Goal: Task Accomplishment & Management: Use online tool/utility

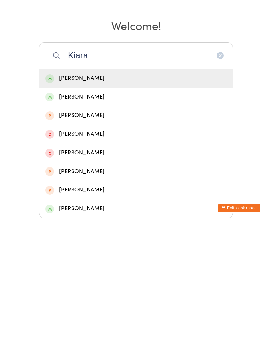
type input "Kiara"
click at [174, 187] on div "[PERSON_NAME]" at bounding box center [135, 192] width 181 height 10
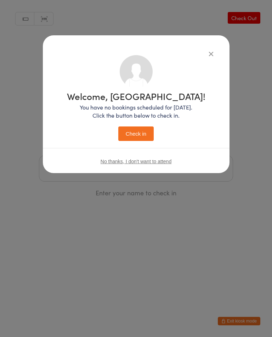
click at [143, 138] on button "Check in" at bounding box center [135, 134] width 35 height 14
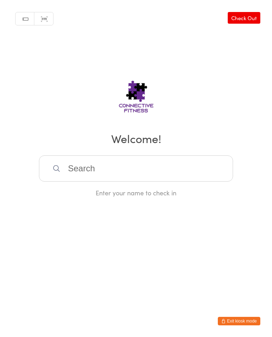
click at [184, 162] on input "search" at bounding box center [136, 169] width 194 height 26
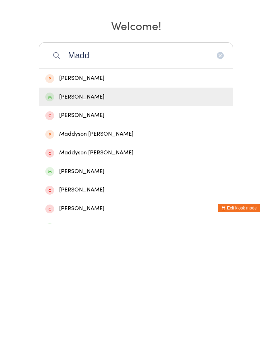
type input "Madd"
click at [142, 205] on div "[PERSON_NAME]" at bounding box center [135, 210] width 181 height 10
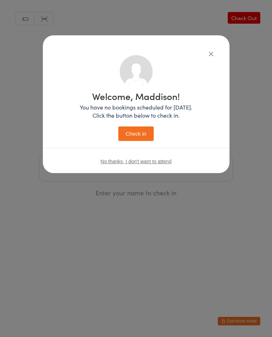
click at [148, 132] on button "Check in" at bounding box center [135, 134] width 35 height 14
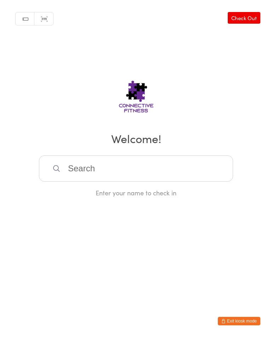
click at [172, 172] on input "search" at bounding box center [136, 169] width 194 height 26
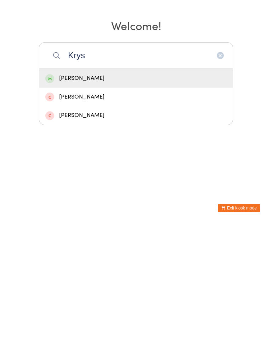
type input "Krys"
click at [144, 187] on div "[PERSON_NAME]" at bounding box center [135, 192] width 181 height 10
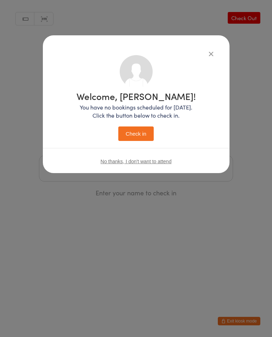
click at [132, 133] on button "Check in" at bounding box center [135, 134] width 35 height 14
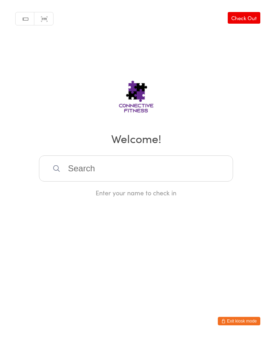
click at [80, 162] on input "search" at bounding box center [136, 169] width 194 height 26
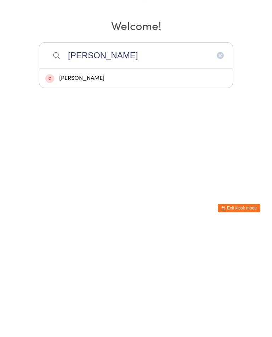
type input "[PERSON_NAME]"
click at [81, 182] on div "[PERSON_NAME]" at bounding box center [135, 191] width 193 height 19
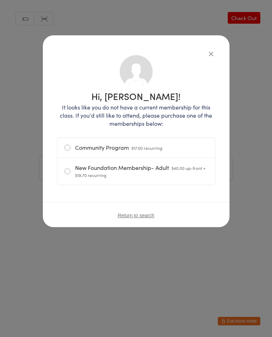
click at [209, 54] on icon "button" at bounding box center [211, 54] width 8 height 8
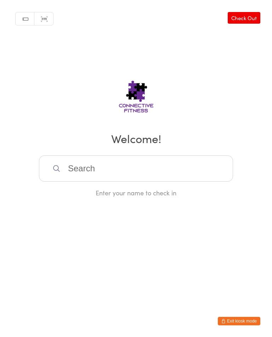
click at [106, 167] on input "search" at bounding box center [136, 169] width 194 height 26
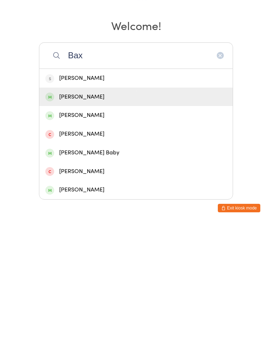
type input "Bax"
click at [84, 205] on div "[PERSON_NAME]" at bounding box center [135, 210] width 181 height 10
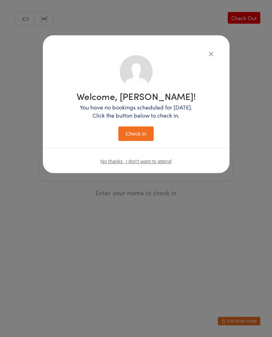
click at [141, 135] on button "Check in" at bounding box center [135, 134] width 35 height 14
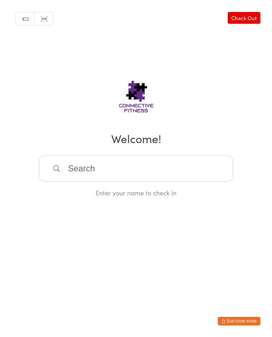
click at [187, 170] on input "search" at bounding box center [136, 169] width 194 height 26
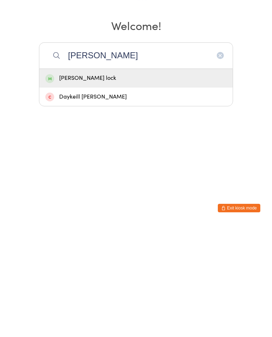
type input "[PERSON_NAME]"
click at [159, 182] on div "[PERSON_NAME] lock" at bounding box center [135, 191] width 193 height 19
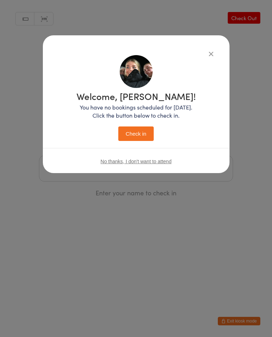
click at [142, 133] on button "Check in" at bounding box center [135, 134] width 35 height 14
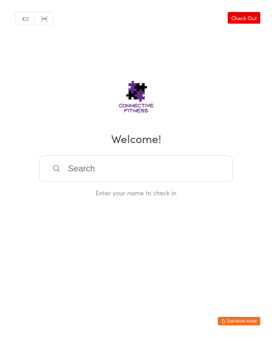
click at [87, 172] on input "search" at bounding box center [136, 169] width 194 height 26
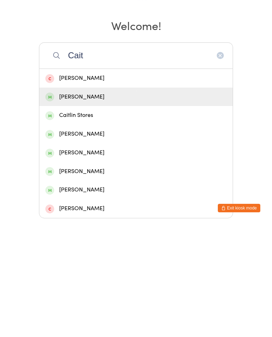
type input "Cait"
click at [75, 205] on div "[PERSON_NAME]" at bounding box center [135, 210] width 181 height 10
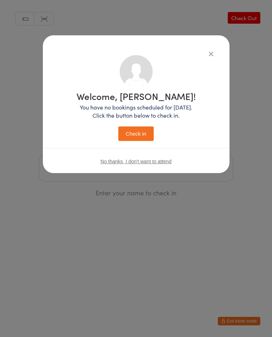
click at [207, 55] on icon "button" at bounding box center [211, 54] width 8 height 8
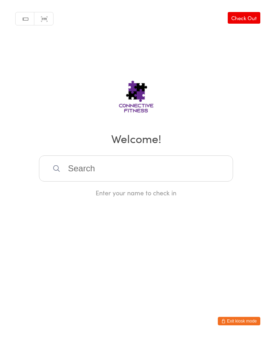
click at [73, 173] on input "search" at bounding box center [136, 169] width 194 height 26
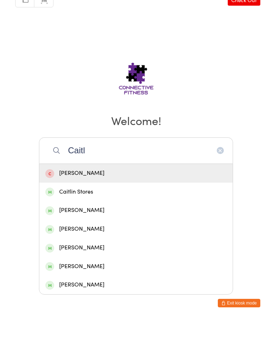
type input "Caitl"
click at [80, 205] on div "Caitlin Stores" at bounding box center [135, 210] width 181 height 10
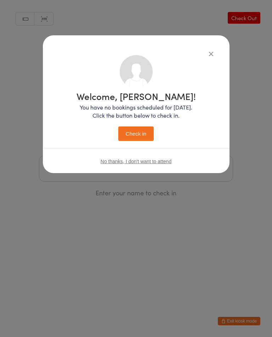
click at [131, 136] on button "Check in" at bounding box center [135, 134] width 35 height 14
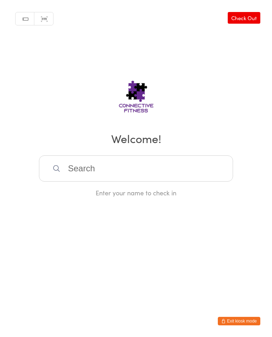
click at [140, 156] on div "Manual search Scanner input Check Out Welcome! Enter your name to check in" at bounding box center [136, 98] width 272 height 197
click at [167, 171] on input "search" at bounding box center [136, 169] width 194 height 26
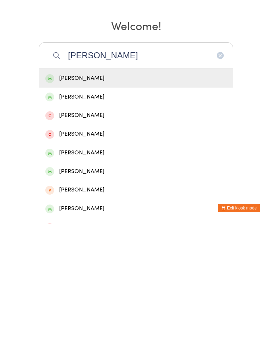
type input "[PERSON_NAME]"
click at [134, 205] on div "[PERSON_NAME]" at bounding box center [135, 210] width 181 height 10
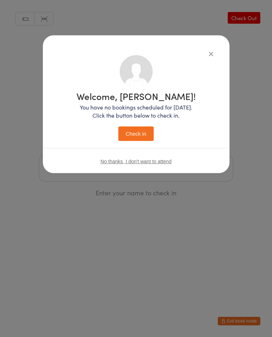
click at [139, 134] on button "Check in" at bounding box center [135, 134] width 35 height 14
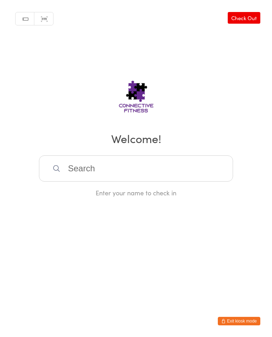
click at [167, 167] on input "search" at bounding box center [136, 169] width 194 height 26
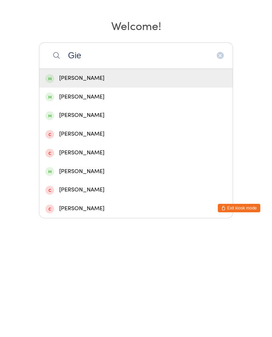
type input "Gie"
click at [105, 187] on div "[PERSON_NAME]" at bounding box center [135, 192] width 181 height 10
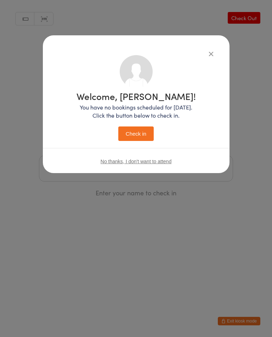
click at [133, 137] on button "Check in" at bounding box center [135, 134] width 35 height 14
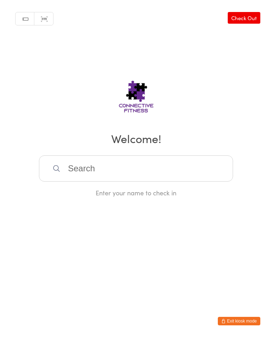
click at [143, 166] on input "search" at bounding box center [136, 169] width 194 height 26
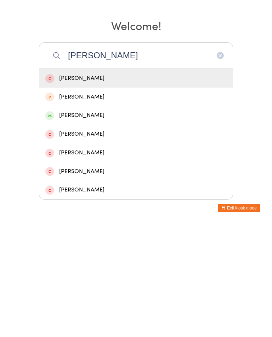
type input "[PERSON_NAME]"
click at [103, 224] on div "[PERSON_NAME]" at bounding box center [135, 229] width 181 height 10
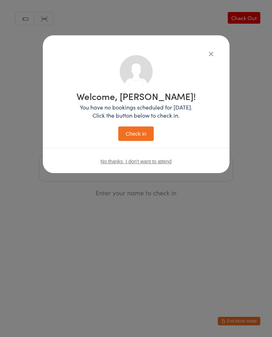
click at [141, 134] on button "Check in" at bounding box center [135, 134] width 35 height 14
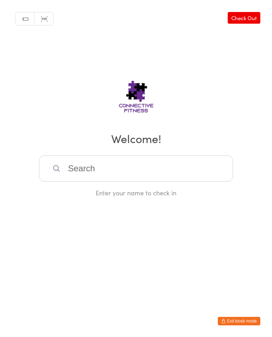
click at [179, 170] on input "search" at bounding box center [136, 169] width 194 height 26
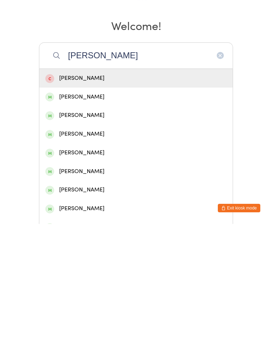
type input "[PERSON_NAME]"
click at [98, 201] on div "[PERSON_NAME]" at bounding box center [135, 210] width 193 height 19
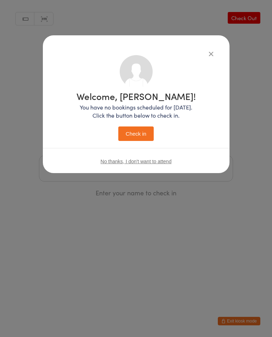
click at [136, 133] on button "Check in" at bounding box center [135, 134] width 35 height 14
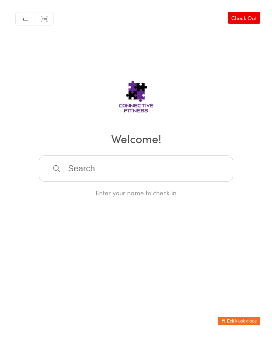
click at [74, 169] on input "search" at bounding box center [136, 169] width 194 height 26
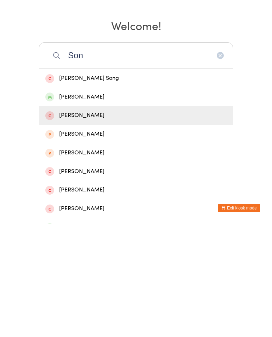
type input "Son"
click at [89, 224] on div "[PERSON_NAME]" at bounding box center [135, 229] width 181 height 10
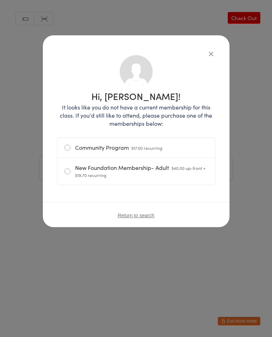
click at [216, 47] on div "Hi, [PERSON_NAME]! It looks like you do not have a current membership for this …" at bounding box center [136, 131] width 186 height 192
click at [214, 54] on button "button" at bounding box center [211, 54] width 8 height 8
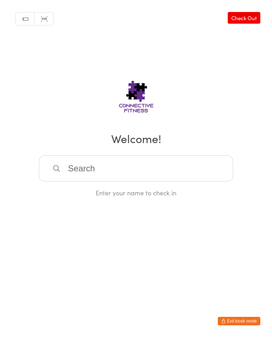
click at [81, 168] on input "search" at bounding box center [136, 169] width 194 height 26
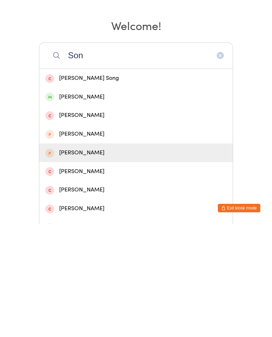
type input "Son"
click at [80, 261] on div "[PERSON_NAME]" at bounding box center [135, 266] width 181 height 10
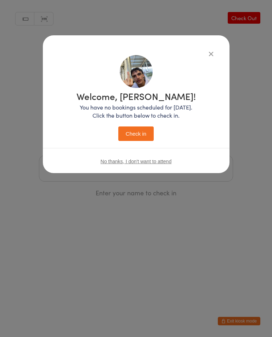
click at [136, 133] on button "Check in" at bounding box center [135, 134] width 35 height 14
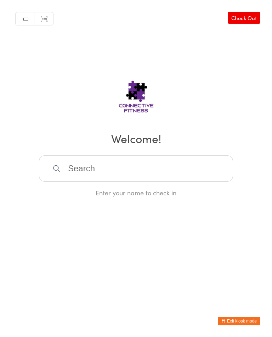
click at [81, 175] on input "search" at bounding box center [136, 169] width 194 height 26
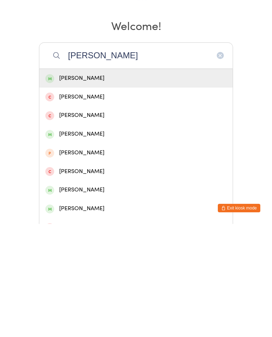
type input "[PERSON_NAME]"
click at [82, 187] on div "[PERSON_NAME]" at bounding box center [135, 192] width 181 height 10
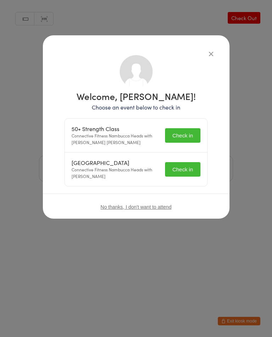
click at [188, 134] on button "Check in" at bounding box center [182, 135] width 35 height 14
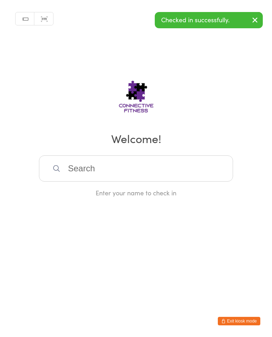
click at [181, 169] on input "search" at bounding box center [136, 169] width 194 height 26
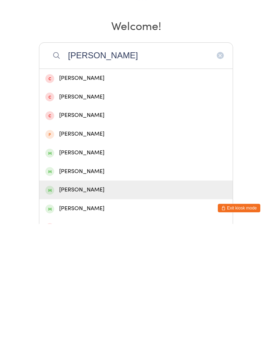
type input "[PERSON_NAME]"
click at [77, 298] on div "[PERSON_NAME]" at bounding box center [135, 303] width 181 height 10
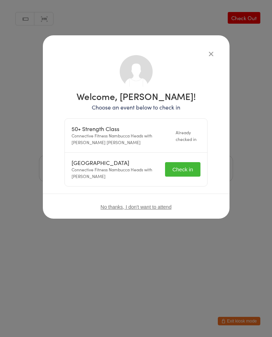
click at [182, 172] on button "Check in" at bounding box center [182, 169] width 35 height 14
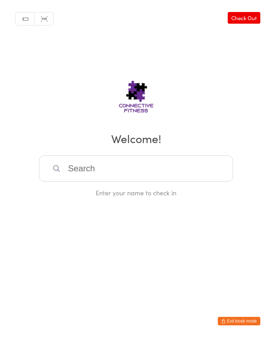
click at [128, 172] on input "search" at bounding box center [136, 169] width 194 height 26
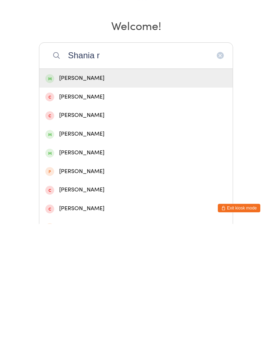
type input "Shania r"
click at [133, 187] on div "[PERSON_NAME]" at bounding box center [135, 192] width 181 height 10
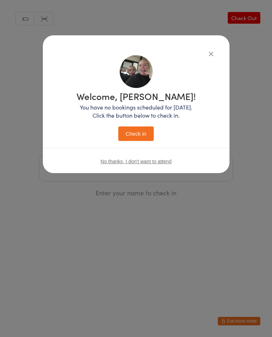
click at [131, 135] on button "Check in" at bounding box center [135, 134] width 35 height 14
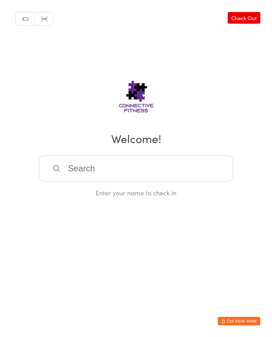
click at [67, 173] on input "search" at bounding box center [136, 169] width 194 height 26
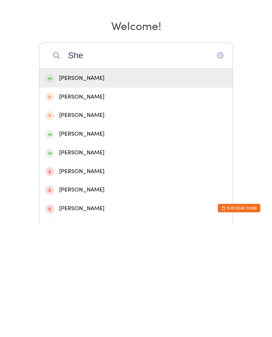
type input "She"
click at [51, 262] on span at bounding box center [49, 266] width 9 height 9
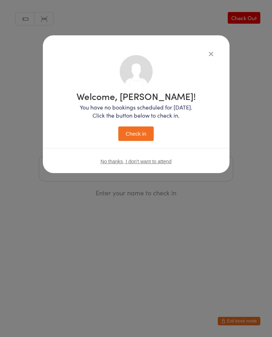
click at [138, 134] on button "Check in" at bounding box center [135, 134] width 35 height 14
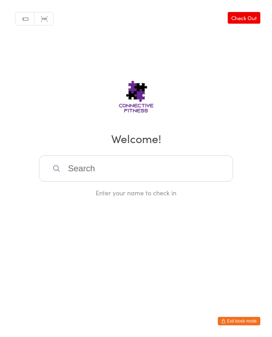
click at [94, 173] on input "search" at bounding box center [136, 169] width 194 height 26
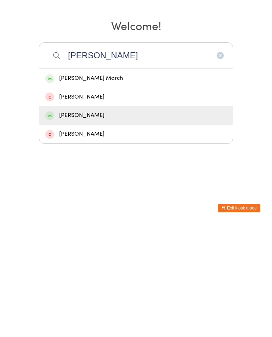
type input "[PERSON_NAME]"
click at [74, 224] on div "[PERSON_NAME]" at bounding box center [135, 229] width 181 height 10
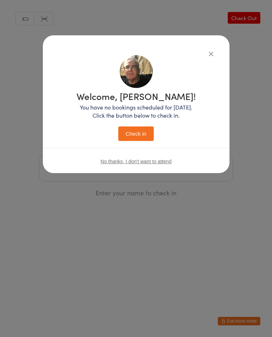
click at [138, 146] on div "Welcome, [PERSON_NAME]! You have no bookings scheduled for [DATE]. Click the bu…" at bounding box center [136, 115] width 158 height 120
click at [134, 138] on button "Check in" at bounding box center [135, 134] width 35 height 14
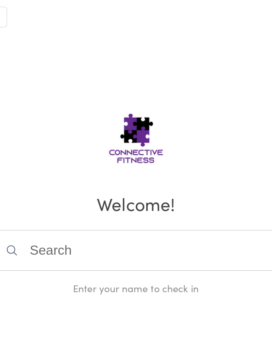
click at [72, 168] on input "search" at bounding box center [136, 169] width 194 height 26
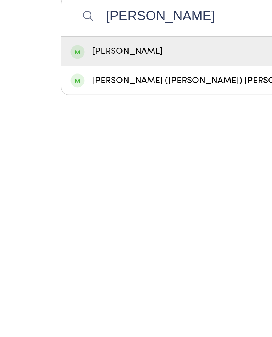
type input "[PERSON_NAME]"
click at [121, 205] on div "[PERSON_NAME] ([PERSON_NAME]) [PERSON_NAME]" at bounding box center [135, 210] width 181 height 10
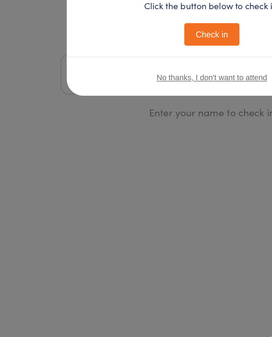
click at [145, 136] on button "Check in" at bounding box center [135, 143] width 35 height 14
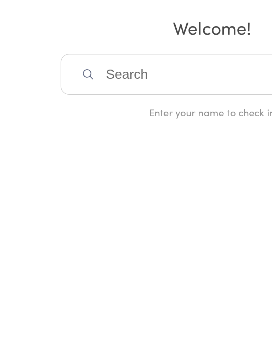
click at [113, 156] on input "search" at bounding box center [136, 169] width 194 height 26
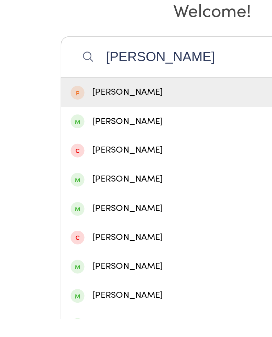
type input "[PERSON_NAME]"
click at [94, 205] on div "[PERSON_NAME]" at bounding box center [135, 210] width 181 height 10
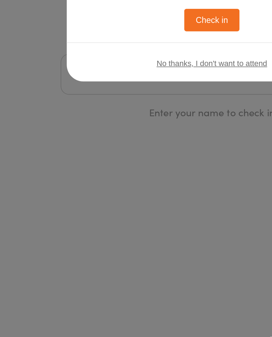
click at [137, 127] on button "Check in" at bounding box center [135, 134] width 35 height 14
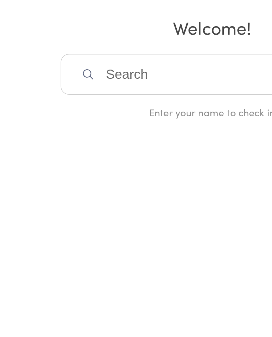
click at [107, 156] on input "search" at bounding box center [136, 169] width 194 height 26
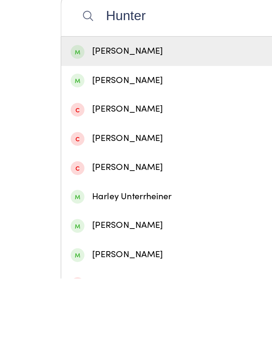
type input "Hunter"
click at [83, 187] on div "[PERSON_NAME]" at bounding box center [135, 192] width 181 height 10
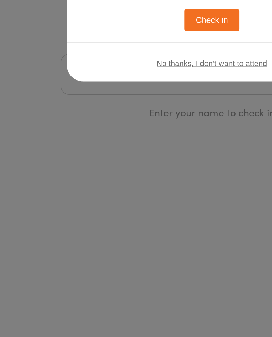
click at [138, 127] on button "Check in" at bounding box center [135, 134] width 35 height 14
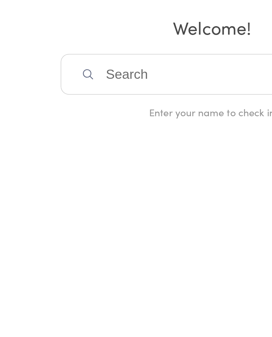
click at [123, 156] on input "search" at bounding box center [136, 169] width 194 height 26
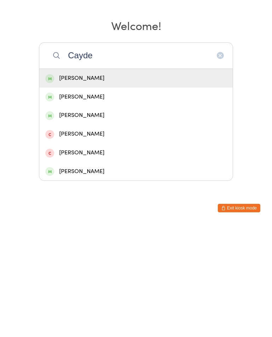
type input "Cayde"
click at [121, 187] on div "[PERSON_NAME]" at bounding box center [135, 192] width 181 height 10
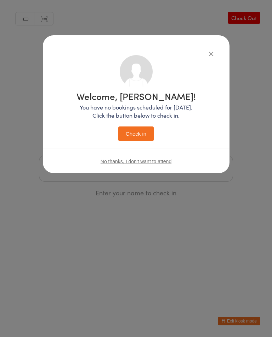
click at [145, 139] on button "Check in" at bounding box center [135, 134] width 35 height 14
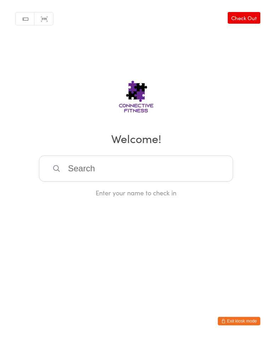
click at [189, 169] on input "search" at bounding box center [136, 169] width 194 height 26
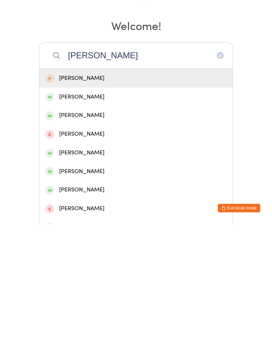
type input "[PERSON_NAME]"
click at [94, 205] on div "[PERSON_NAME]" at bounding box center [135, 210] width 181 height 10
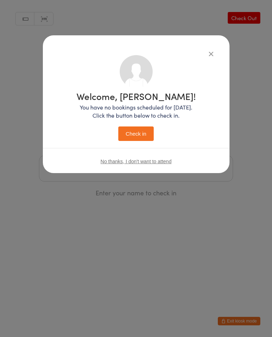
click at [137, 130] on button "Check in" at bounding box center [135, 134] width 35 height 14
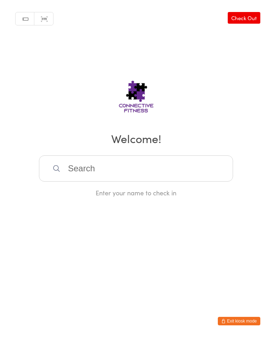
click at [188, 180] on input "search" at bounding box center [136, 169] width 194 height 26
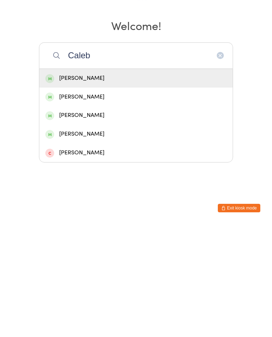
type input "Caleb"
click at [115, 187] on div "[PERSON_NAME]" at bounding box center [135, 192] width 181 height 10
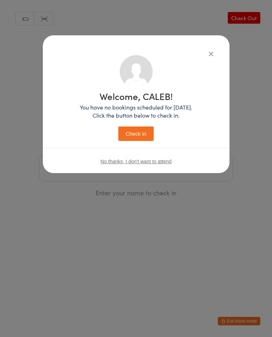
click at [138, 135] on button "Check in" at bounding box center [135, 134] width 35 height 14
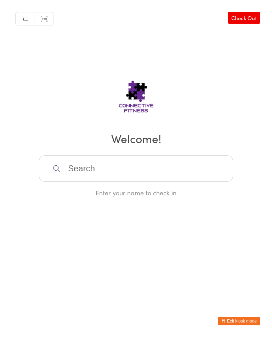
click at [134, 165] on input "search" at bounding box center [136, 169] width 194 height 26
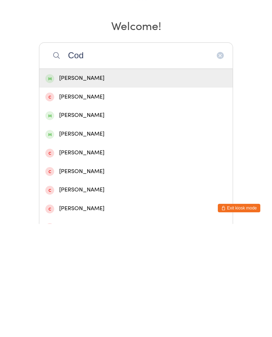
type input "Cod"
click at [121, 187] on div "[PERSON_NAME]" at bounding box center [135, 192] width 181 height 10
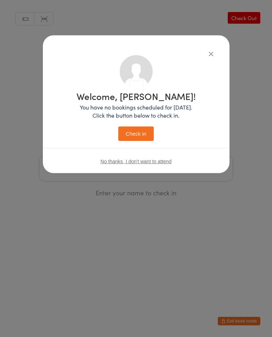
click at [143, 141] on button "Check in" at bounding box center [135, 134] width 35 height 14
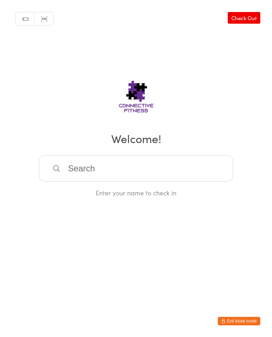
click at [121, 171] on input "search" at bounding box center [136, 169] width 194 height 26
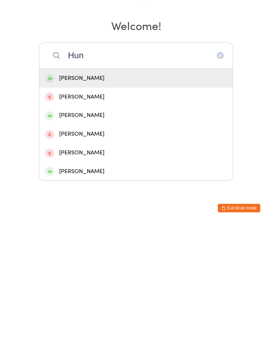
type input "Hun"
click at [102, 187] on div "[PERSON_NAME]" at bounding box center [135, 192] width 181 height 10
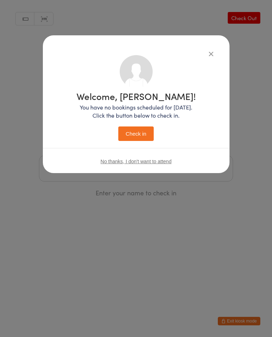
click at [207, 57] on button "button" at bounding box center [211, 54] width 8 height 8
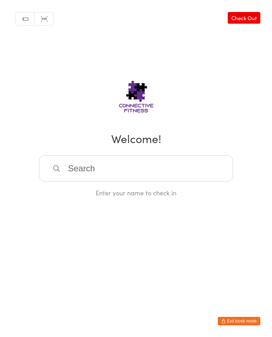
click at [241, 19] on link "Check Out" at bounding box center [243, 18] width 33 height 12
click at [129, 165] on input "search" at bounding box center [136, 169] width 194 height 26
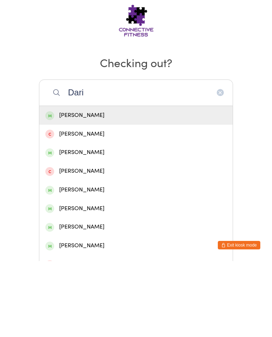
type input "Dari"
click at [141, 187] on div "[PERSON_NAME]" at bounding box center [135, 192] width 181 height 10
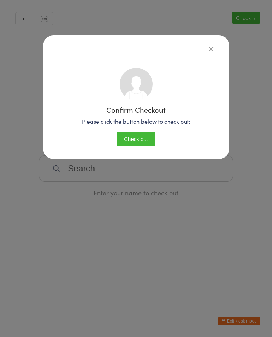
click at [147, 139] on button "Check out" at bounding box center [135, 139] width 39 height 14
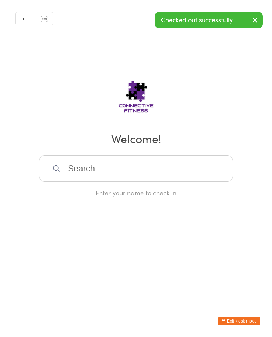
click at [151, 169] on input "search" at bounding box center [136, 169] width 194 height 26
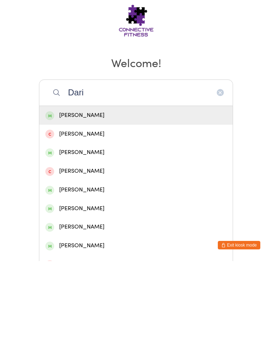
click at [133, 79] on div "Manual search Scanner input Check Out Welcome! Dari [PERSON_NAME] [PERSON_NAME]…" at bounding box center [136, 98] width 272 height 197
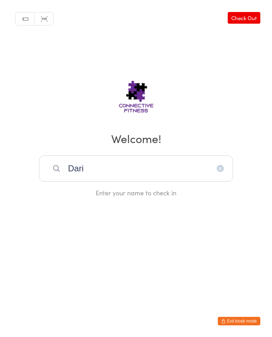
click at [143, 172] on input "Dari" at bounding box center [136, 169] width 194 height 26
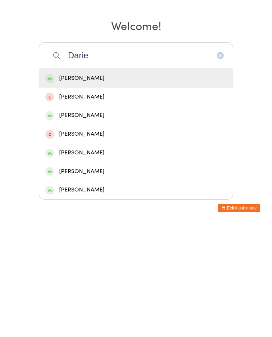
type input "Darie"
click at [148, 187] on div "[PERSON_NAME]" at bounding box center [135, 192] width 181 height 10
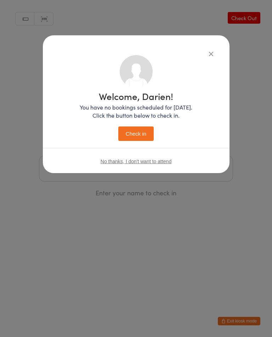
click at [143, 132] on button "Check in" at bounding box center [135, 134] width 35 height 14
